Goal: Communication & Community: Answer question/provide support

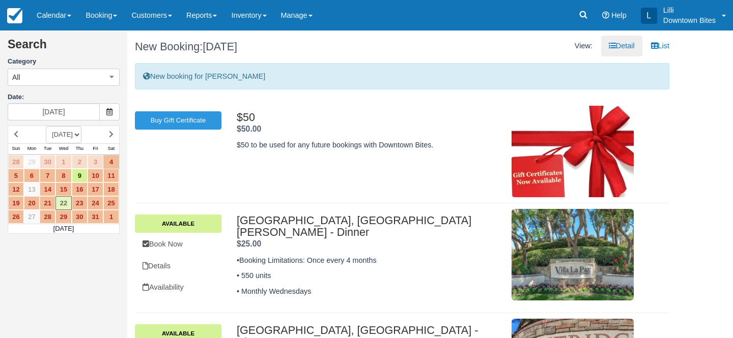
click at [54, 12] on link "Calendar" at bounding box center [54, 15] width 49 height 31
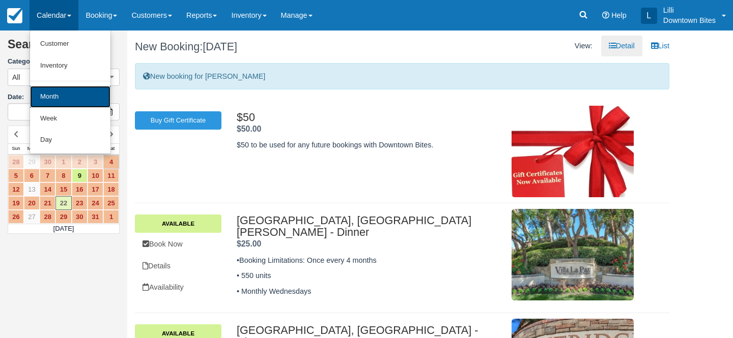
click at [65, 95] on link "Month" at bounding box center [70, 97] width 80 height 22
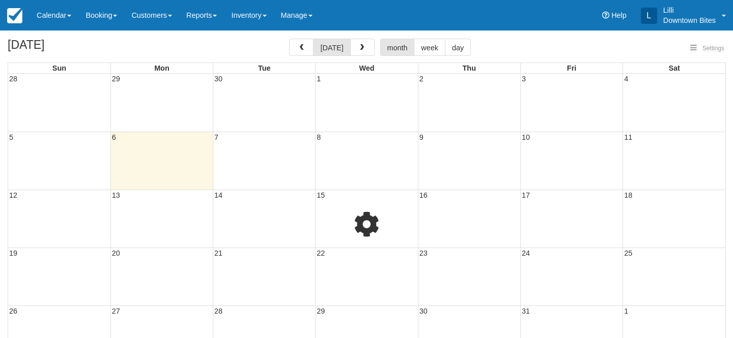
select select
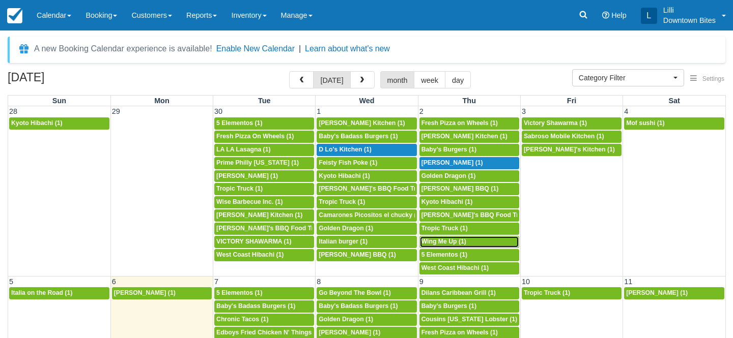
click at [451, 243] on span "Wing Me Up (1)" at bounding box center [443, 241] width 45 height 7
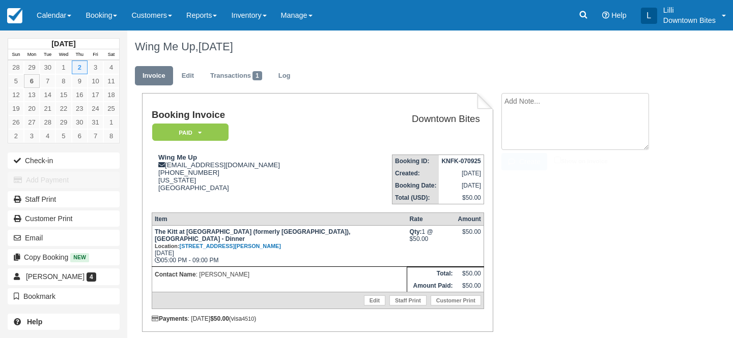
click at [552, 98] on textarea at bounding box center [575, 121] width 148 height 57
click at [506, 101] on textarea "slow dinner event on 10/02" at bounding box center [575, 121] width 148 height 57
drag, startPoint x: 605, startPoint y: 107, endPoint x: 481, endPoint y: 101, distance: 124.3
click at [481, 101] on div "Booking Invoice Paid   Pending Reserved Deposit Waiting Cancelled On Hold Downt…" at bounding box center [401, 231] width 549 height 276
type textarea "Slow dinner event on 10/02"
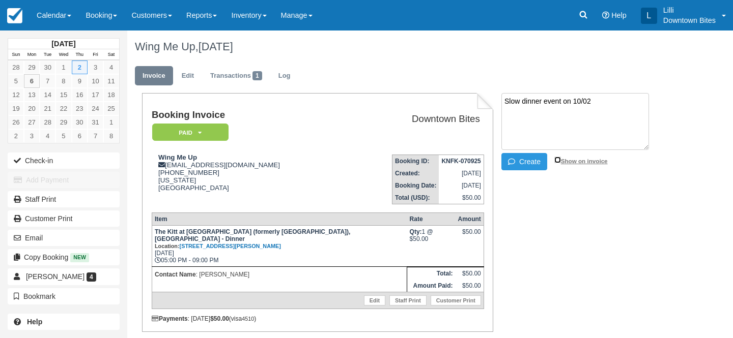
click at [555, 159] on input "Show on invoice" at bounding box center [557, 160] width 7 height 7
checkbox input "true"
click at [525, 163] on button "Create" at bounding box center [524, 161] width 46 height 17
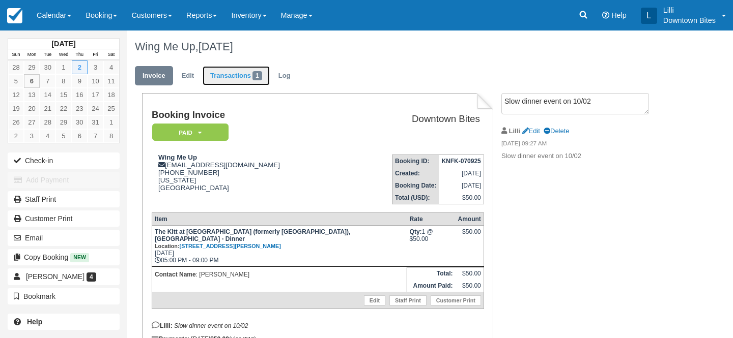
click at [221, 75] on link "Transactions 1" at bounding box center [235, 76] width 67 height 20
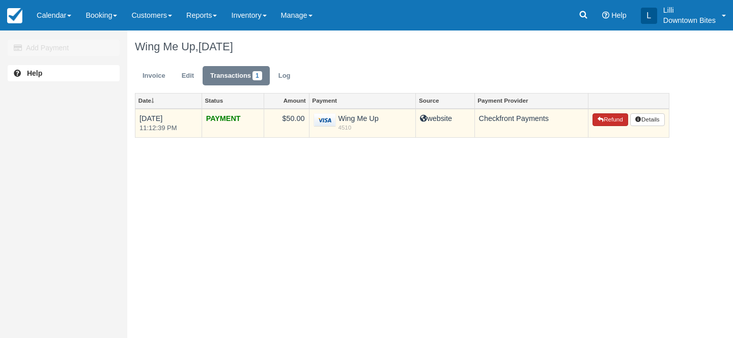
click at [608, 123] on button "Refund" at bounding box center [610, 119] width 36 height 13
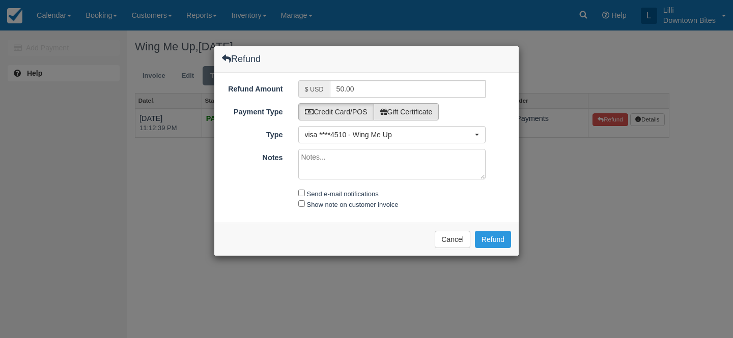
click at [428, 108] on label "Gift Certificate" at bounding box center [406, 111] width 66 height 17
radio input "true"
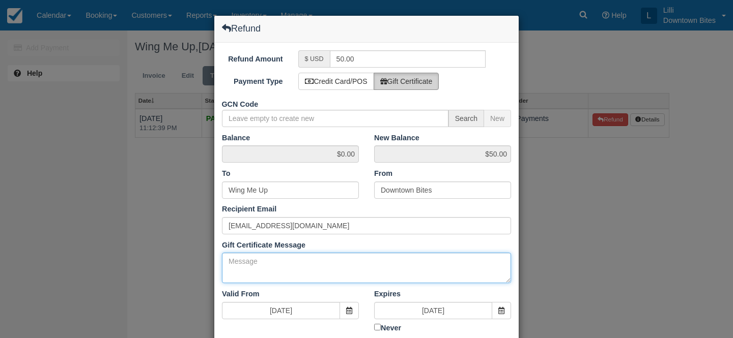
click at [268, 269] on textarea "Gift Certificate Message" at bounding box center [366, 268] width 289 height 31
paste textarea "Slow dinner event on 10/02"
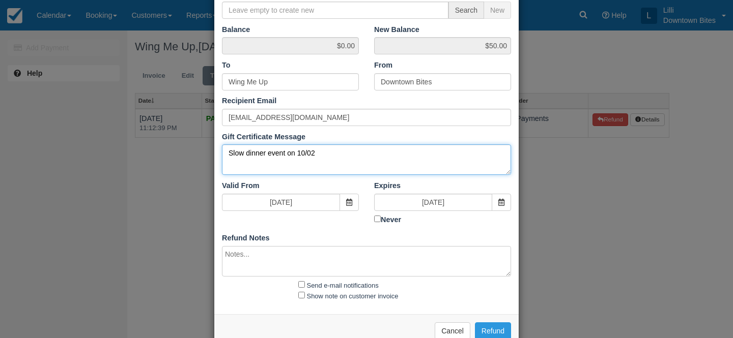
scroll to position [132, 0]
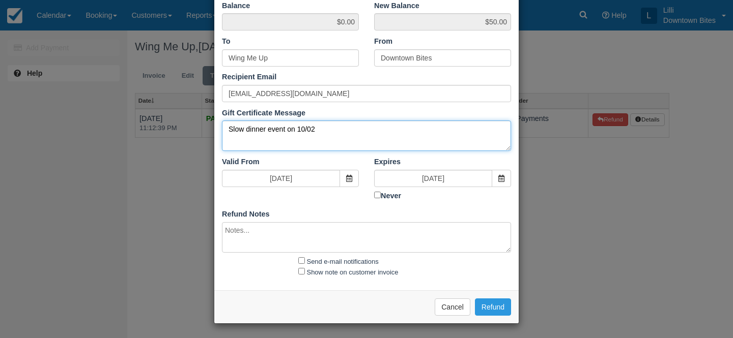
type textarea "Slow dinner event on 10/02"
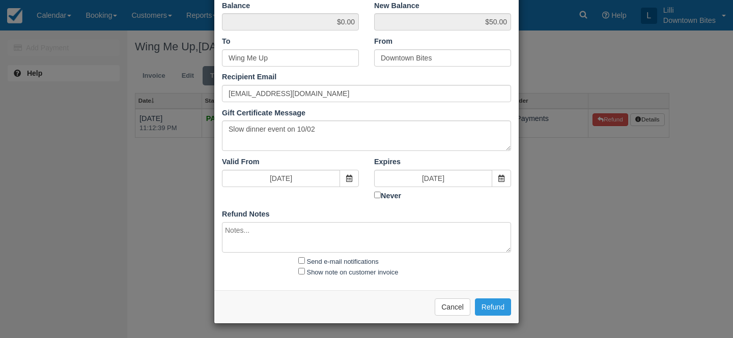
click at [248, 240] on textarea at bounding box center [366, 237] width 289 height 31
paste textarea "Slow dinner event on 10/02"
type textarea "Slow dinner event on 10/02"
click at [301, 260] on input "Send e-mail notifications" at bounding box center [301, 260] width 7 height 7
checkbox input "true"
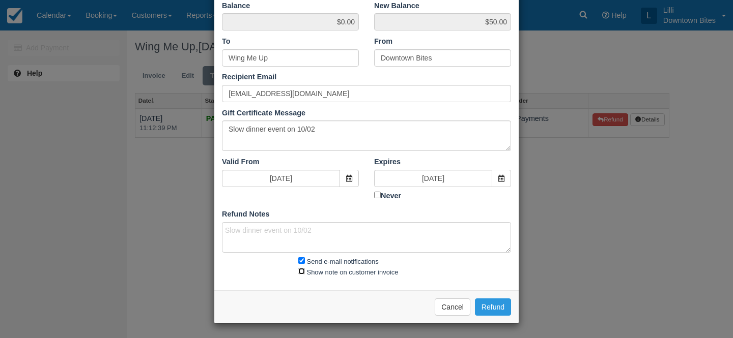
click at [301, 269] on input "Show note on customer invoice" at bounding box center [301, 271] width 7 height 7
checkbox input "true"
click at [498, 308] on button "Refund" at bounding box center [493, 307] width 36 height 17
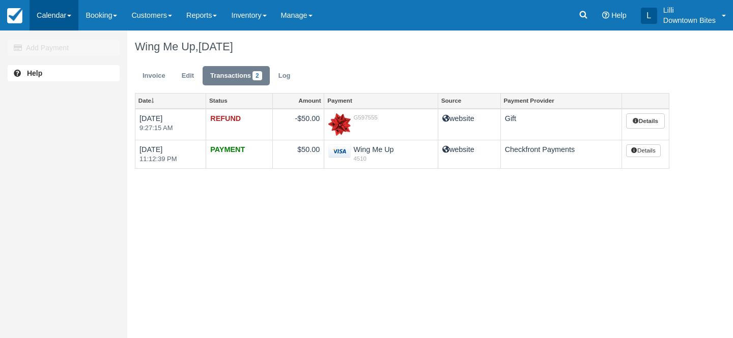
click at [53, 21] on link "Calendar" at bounding box center [54, 15] width 49 height 31
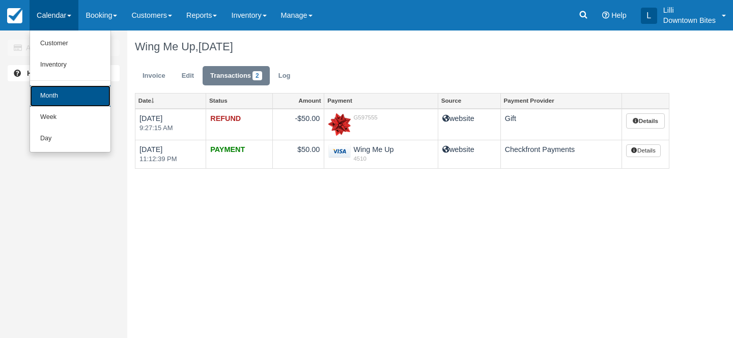
click at [54, 97] on link "Month" at bounding box center [70, 95] width 80 height 21
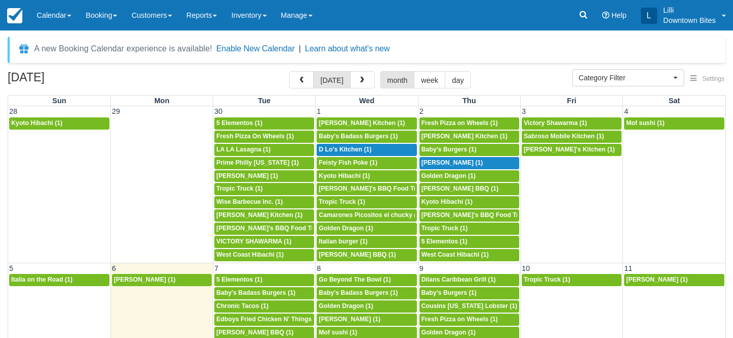
select select
click at [62, 15] on link "Calendar" at bounding box center [54, 15] width 49 height 31
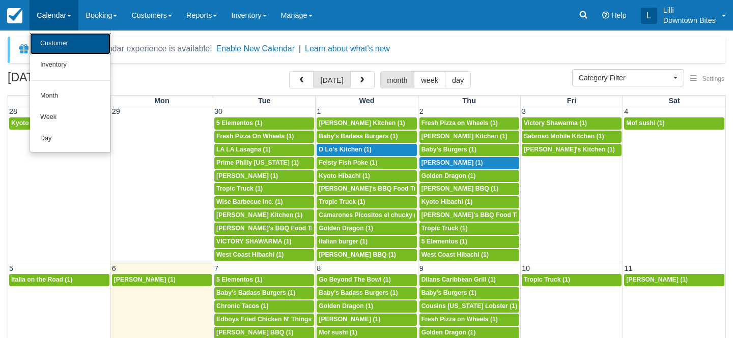
click at [62, 46] on link "Customer" at bounding box center [70, 43] width 80 height 21
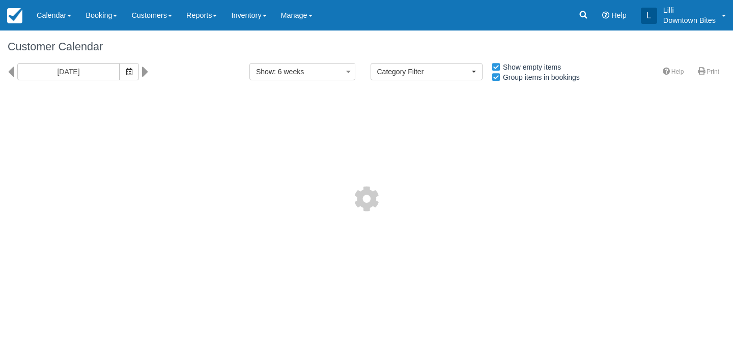
select select
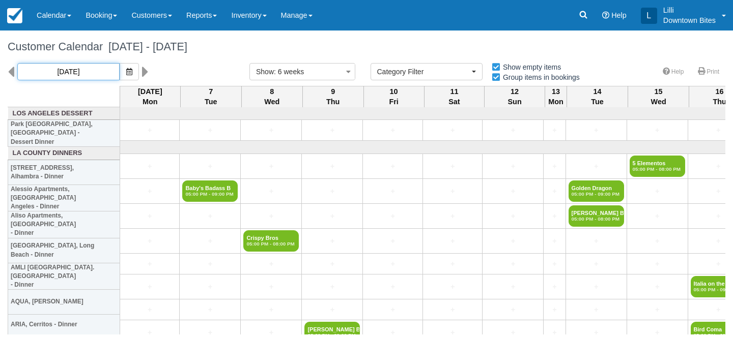
click at [91, 70] on input "[DATE]" at bounding box center [68, 71] width 102 height 17
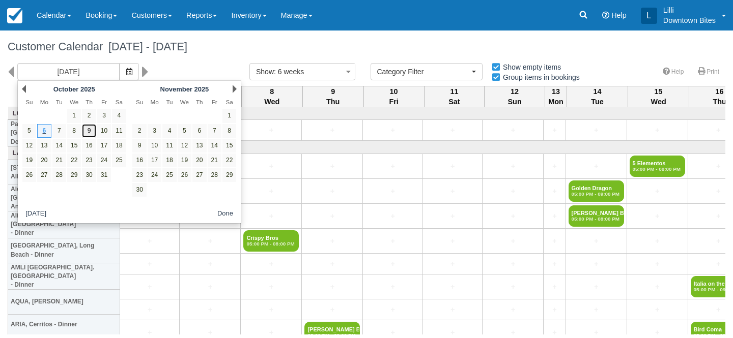
click at [89, 130] on link "9" at bounding box center [89, 131] width 14 height 14
type input "10/09/25"
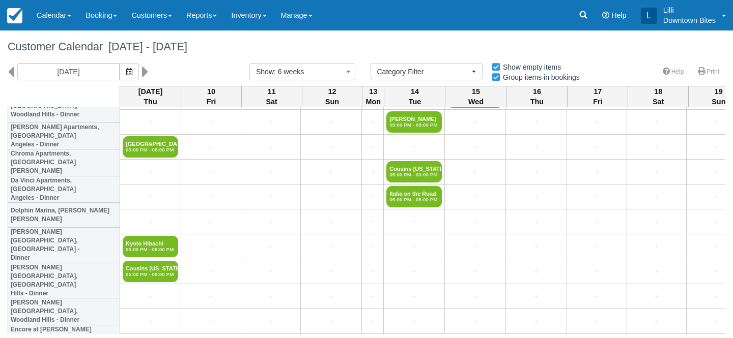
scroll to position [524, 0]
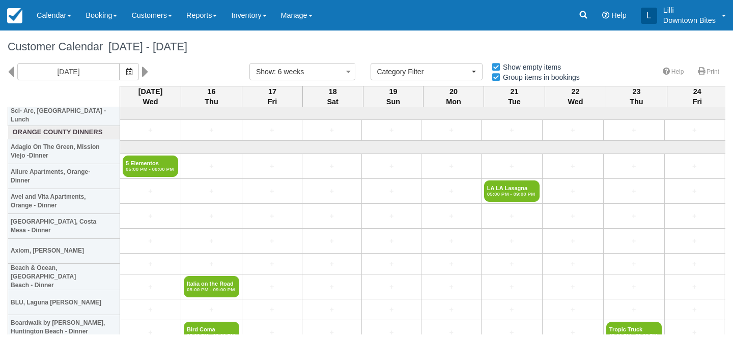
select select
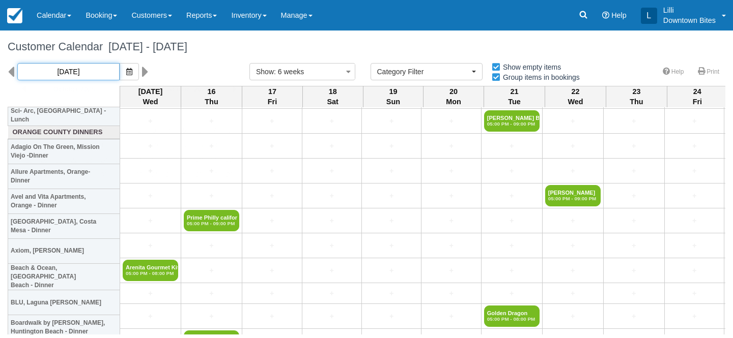
click at [64, 70] on input "[DATE]" at bounding box center [68, 71] width 102 height 17
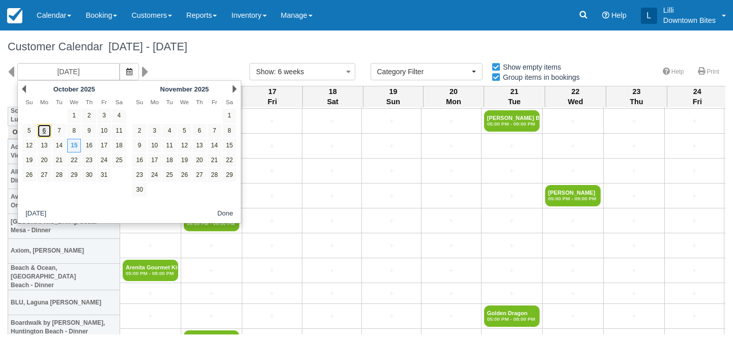
click at [45, 131] on link "6" at bounding box center [44, 131] width 14 height 14
type input "[DATE]"
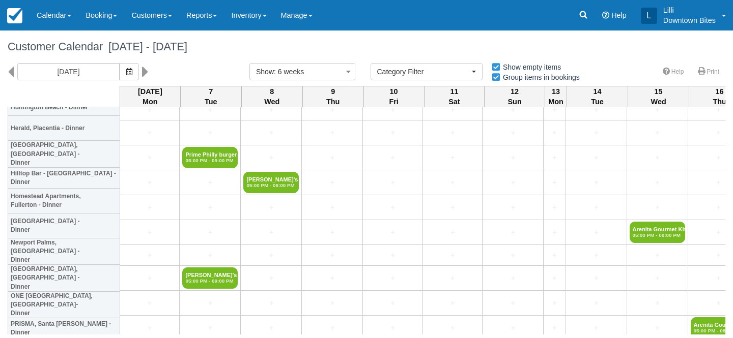
scroll to position [2103, 0]
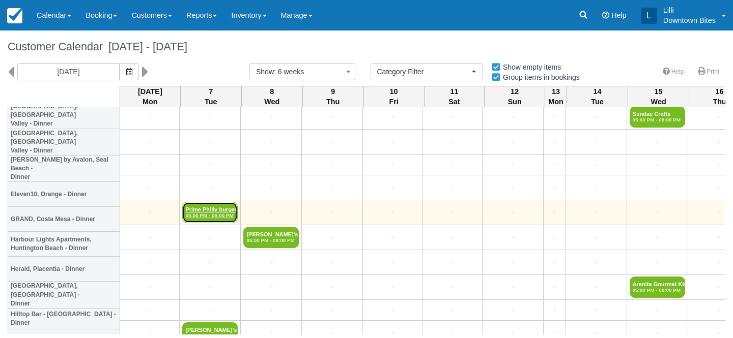
click at [205, 208] on link "Prime Philly burger 05:00 PM - 09:00 PM" at bounding box center [209, 212] width 55 height 21
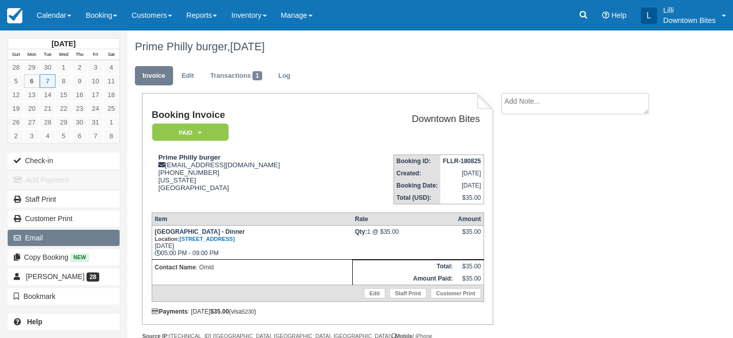
click at [76, 237] on button "Email" at bounding box center [64, 238] width 112 height 16
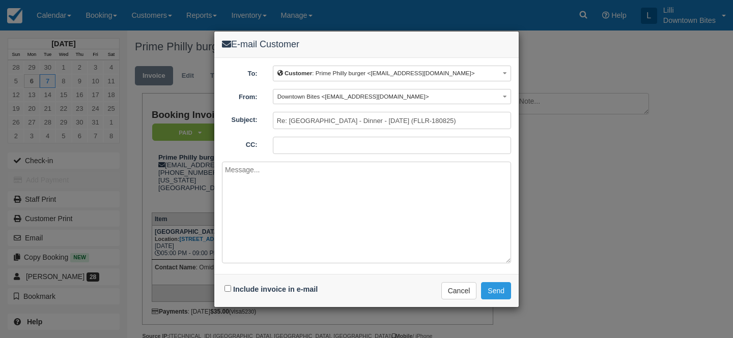
click at [304, 141] on input "CC:" at bounding box center [392, 145] width 238 height 17
type input "[EMAIL_ADDRESS][DOMAIN_NAME]"
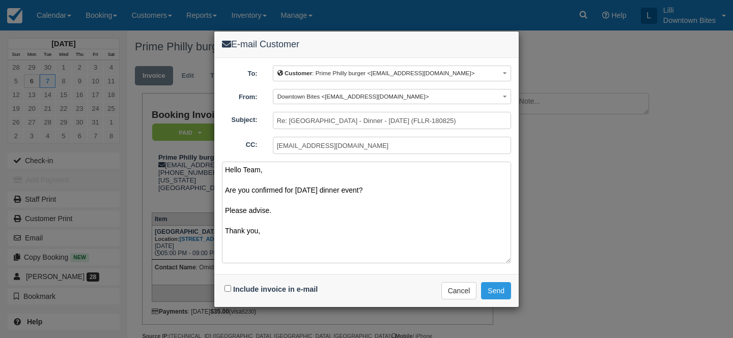
type textarea "Hello Team, Are you confirmed for [DATE] dinner event? Please advise. Thank you,"
click at [228, 288] on input "Include invoice in e-mail" at bounding box center [227, 288] width 7 height 7
checkbox input "true"
click at [276, 117] on input "Re: [GEOGRAPHIC_DATA] - Dinner - [DATE] (FLLR-180825)" at bounding box center [392, 120] width 238 height 17
type input "PLEASE CONFIRM >>> Re: [GEOGRAPHIC_DATA], [GEOGRAPHIC_DATA] - Dinner - [DATE] (…"
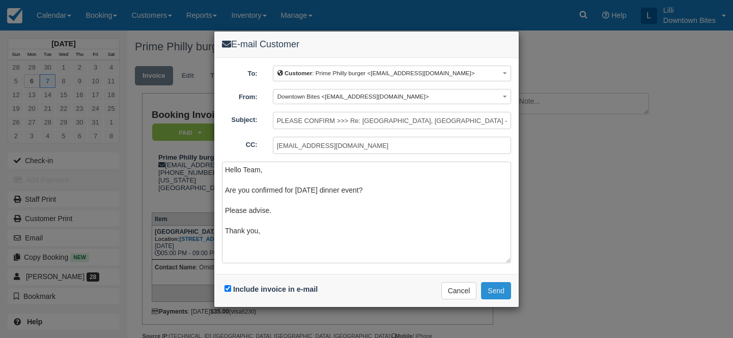
click at [495, 292] on button "Send" at bounding box center [496, 290] width 30 height 17
